Goal: Task Accomplishment & Management: Complete application form

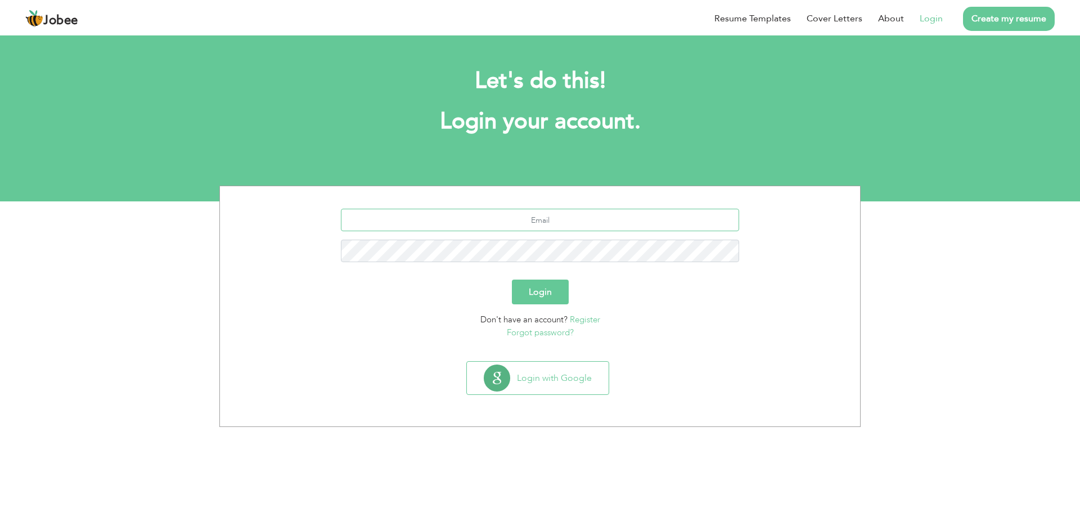
click at [540, 228] on input "text" at bounding box center [540, 220] width 399 height 22
click at [583, 319] on link "Register" at bounding box center [585, 319] width 30 height 11
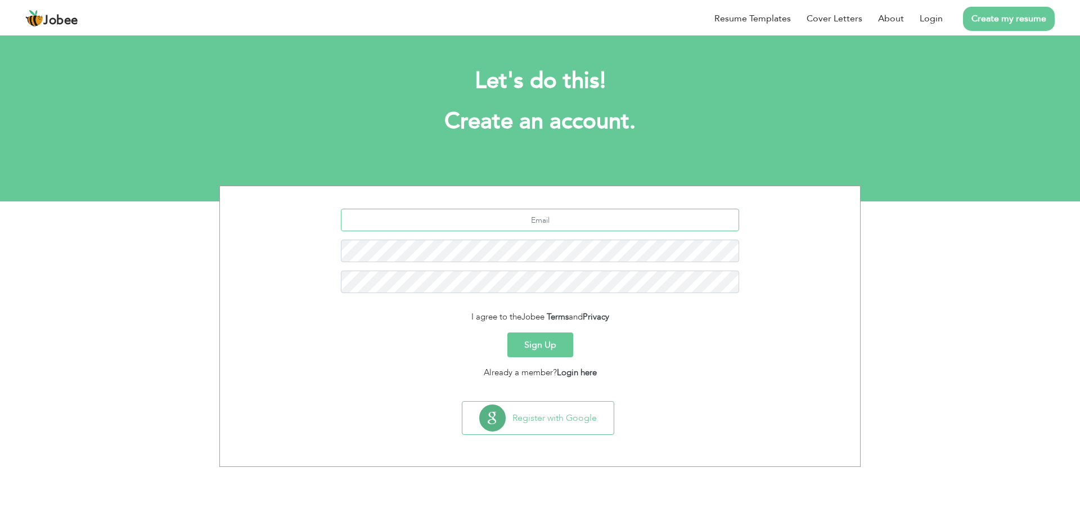
click at [552, 224] on input "text" at bounding box center [540, 220] width 399 height 22
type input "amb@yopmai"
